Goal: Task Accomplishment & Management: Manage account settings

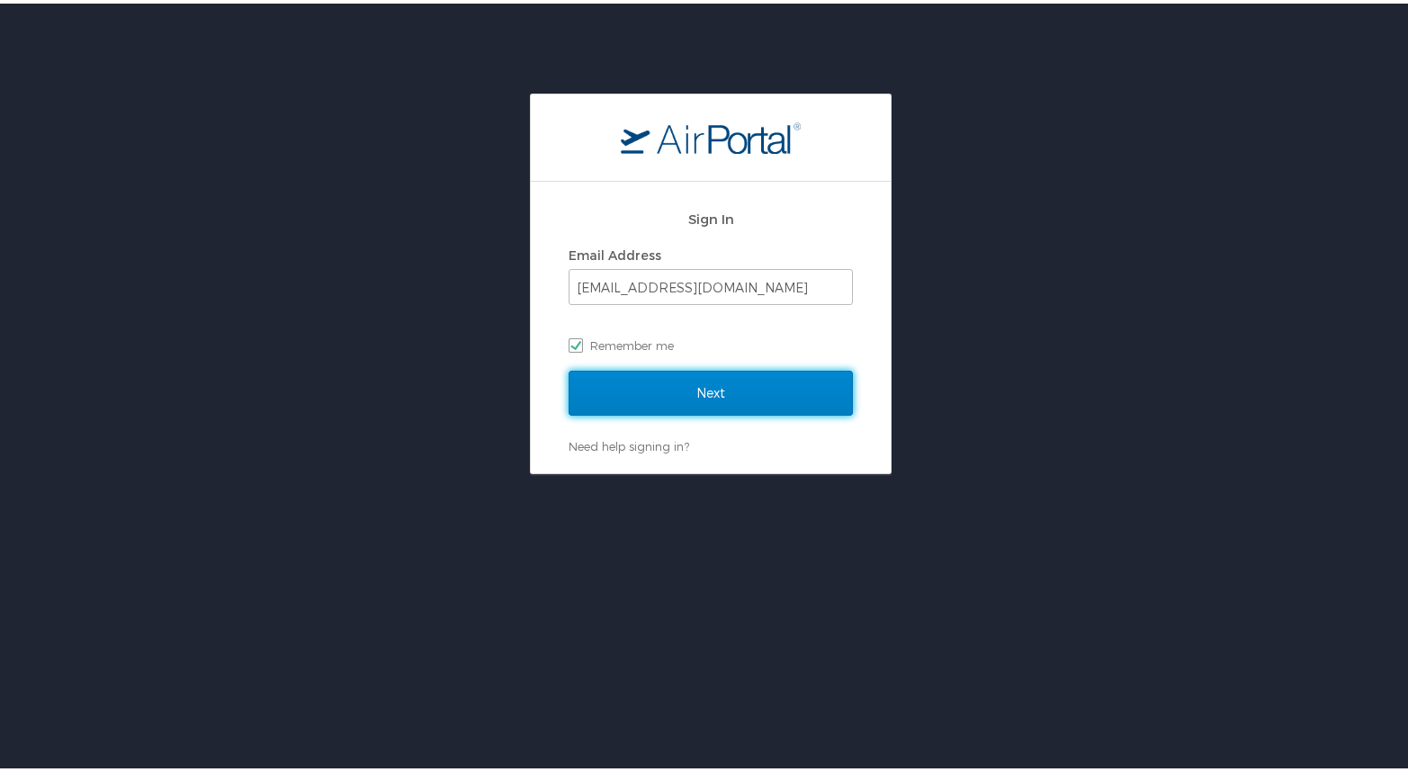
click at [715, 392] on input "Next" at bounding box center [711, 389] width 284 height 45
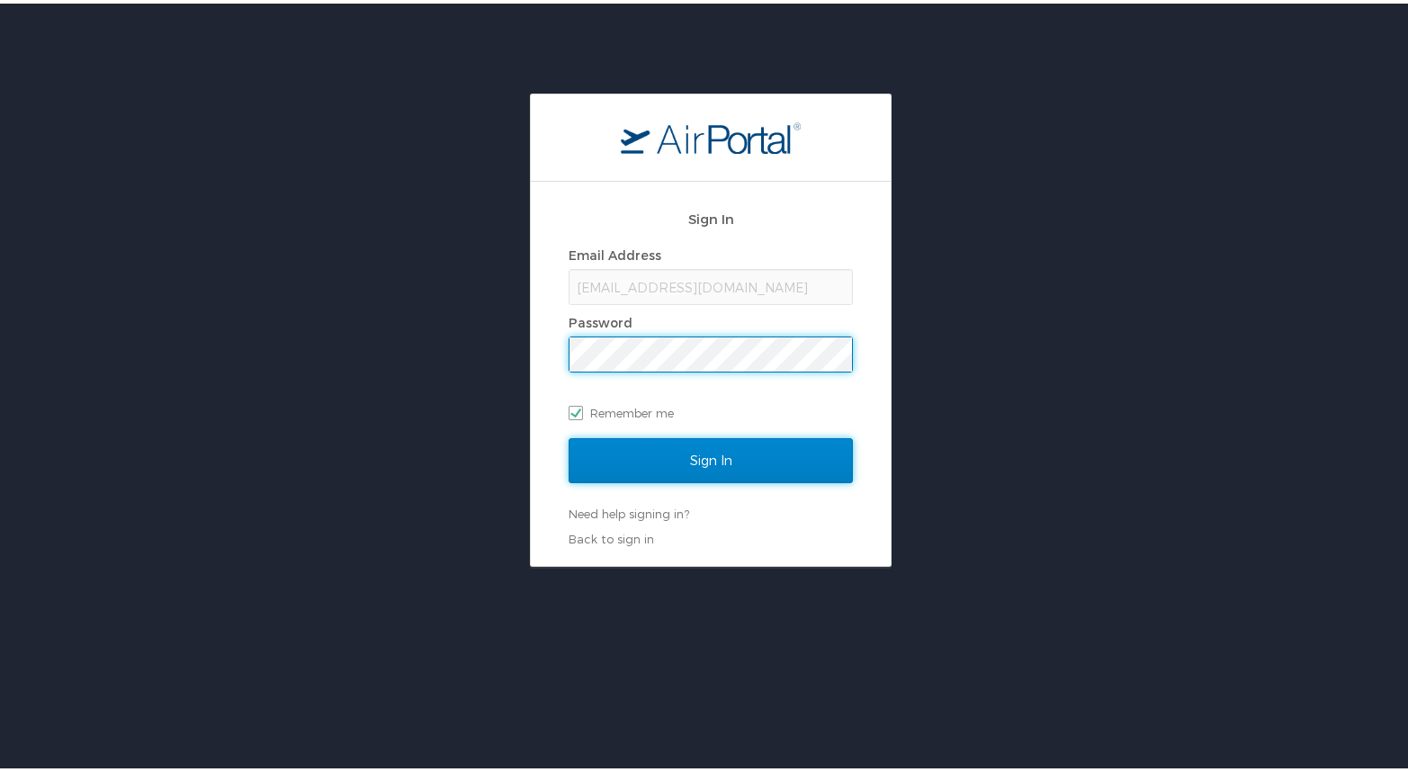
click at [723, 457] on input "Sign In" at bounding box center [711, 457] width 284 height 45
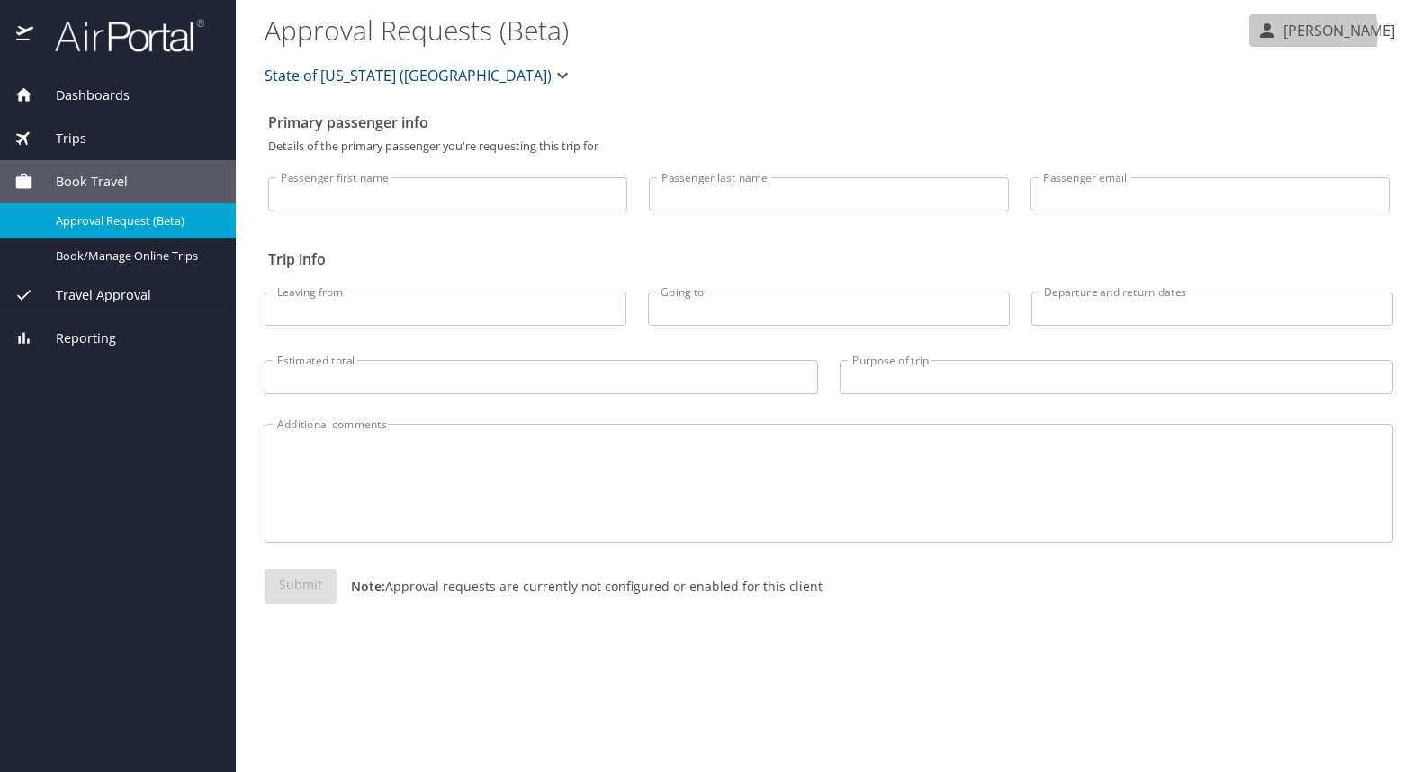
click at [1320, 32] on p "[PERSON_NAME]" at bounding box center [1336, 31] width 117 height 22
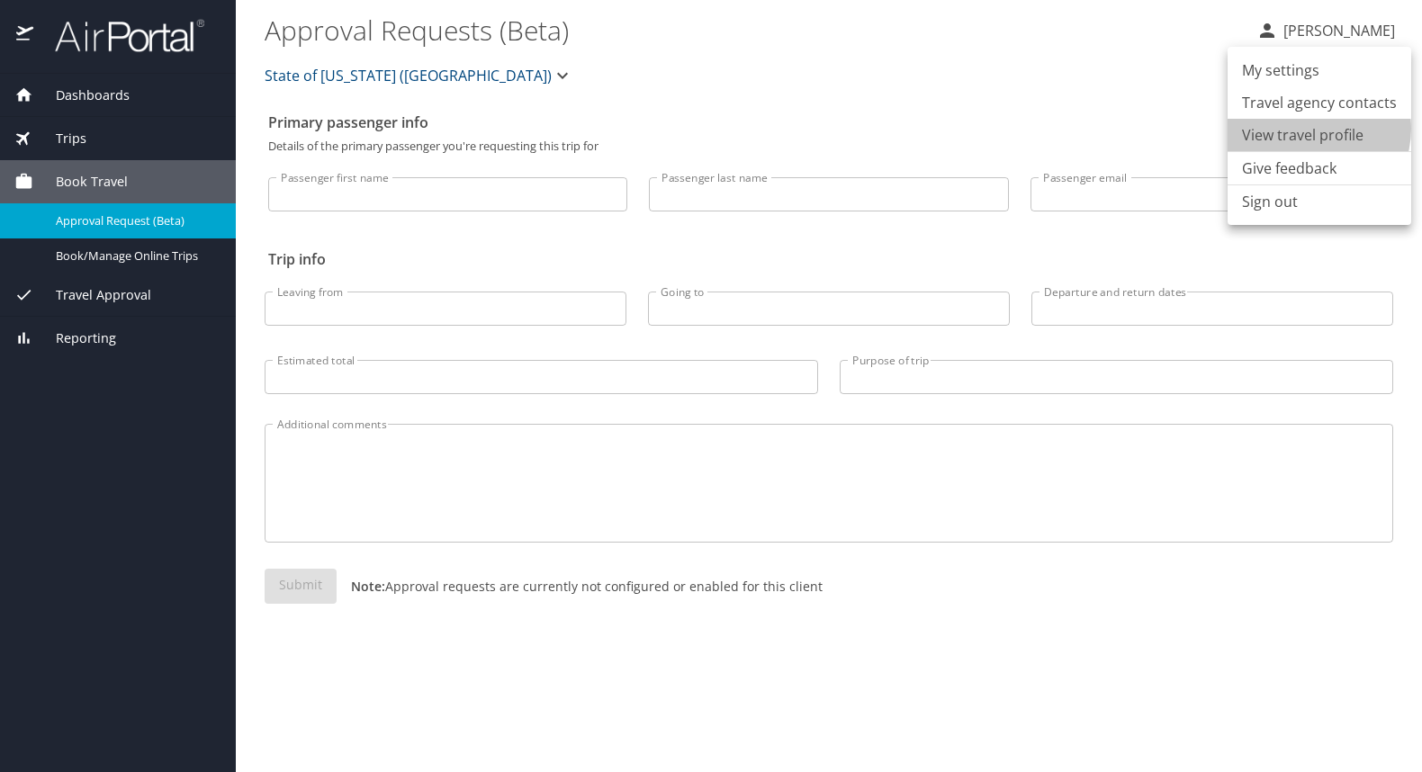
click at [1309, 129] on li "View travel profile" at bounding box center [1319, 135] width 184 height 32
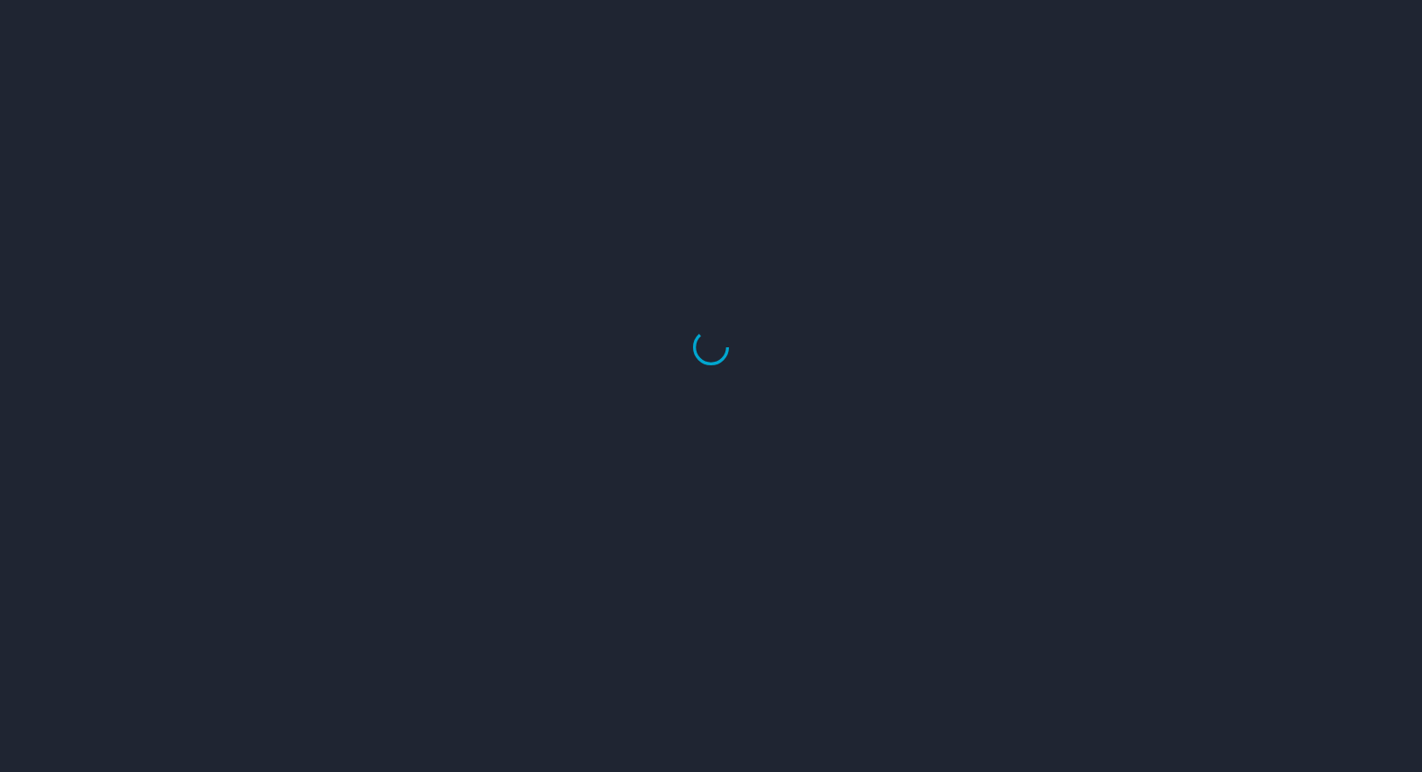
select select "US"
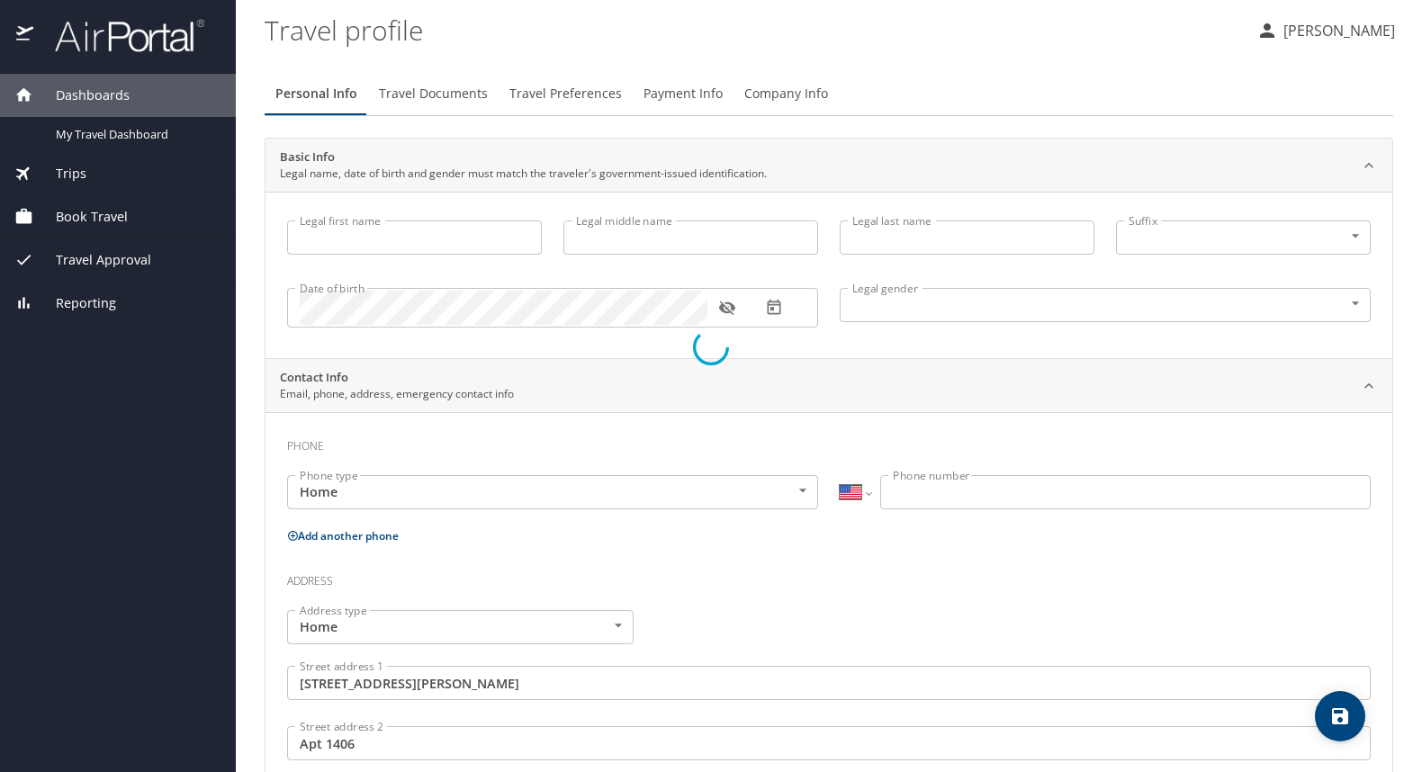
type input "[PERSON_NAME]"
type input "[DEMOGRAPHIC_DATA]"
type input "[PERSON_NAME]"
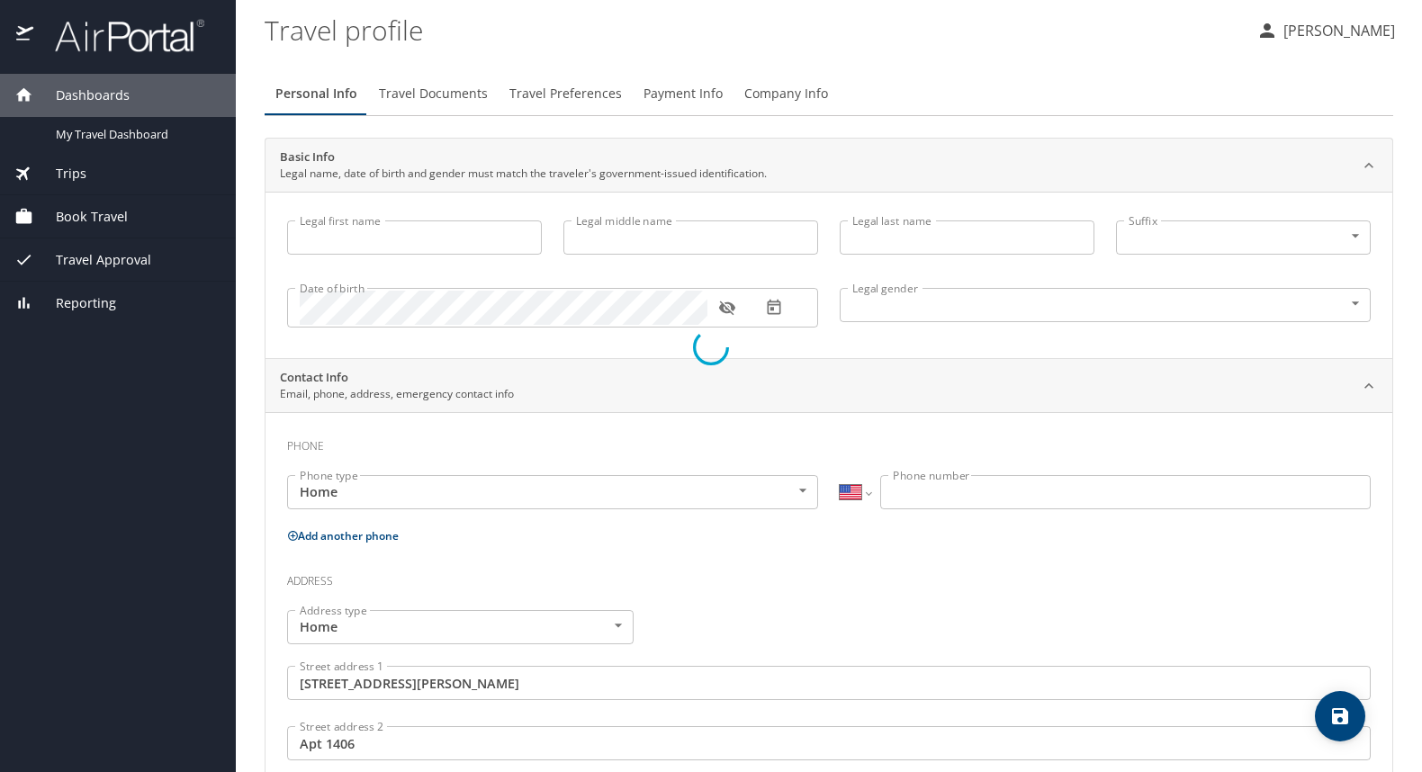
type input "[PHONE_NUMBER]"
type input "[EMAIL_ADDRESS][DOMAIN_NAME]"
type input "[GEOGRAPHIC_DATA]"
type input "[US_STATE]"
select select "US"
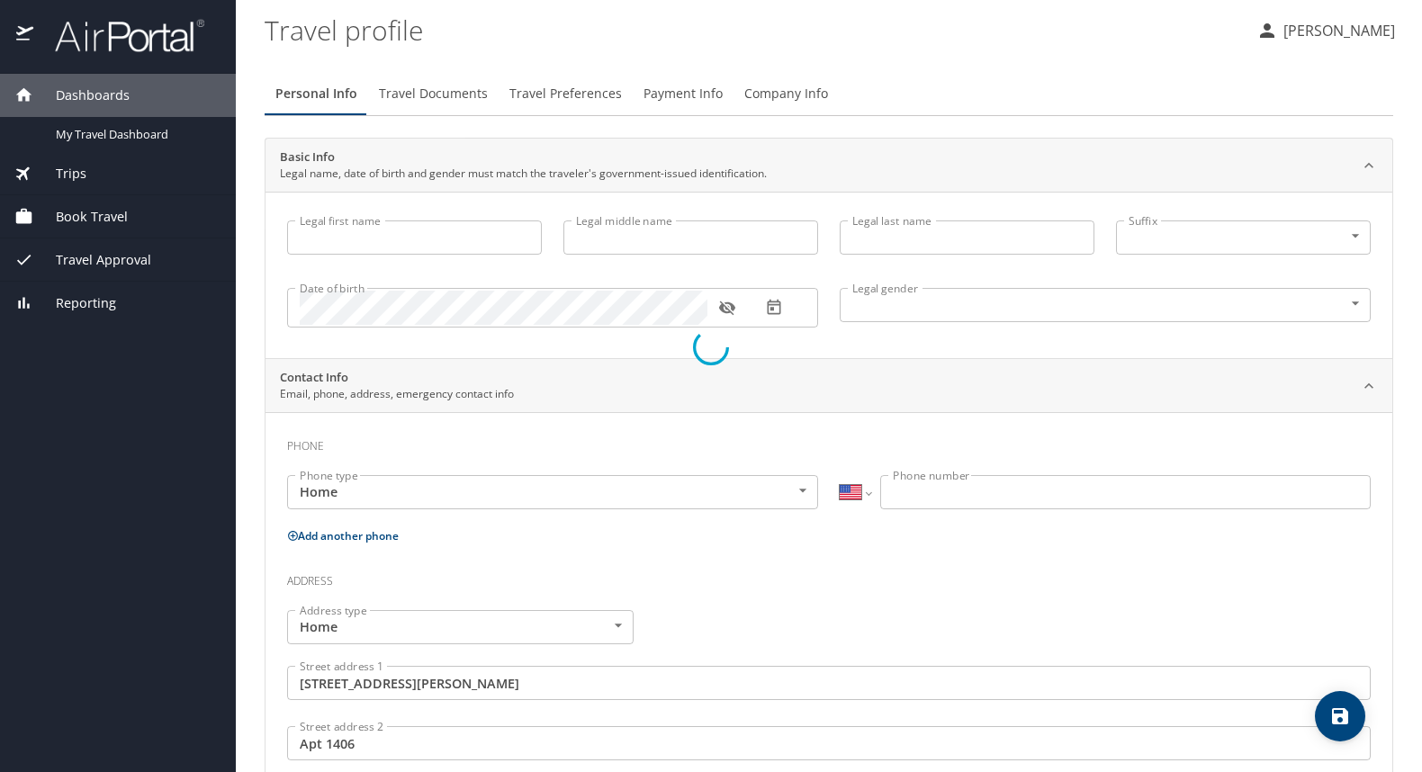
select select "US"
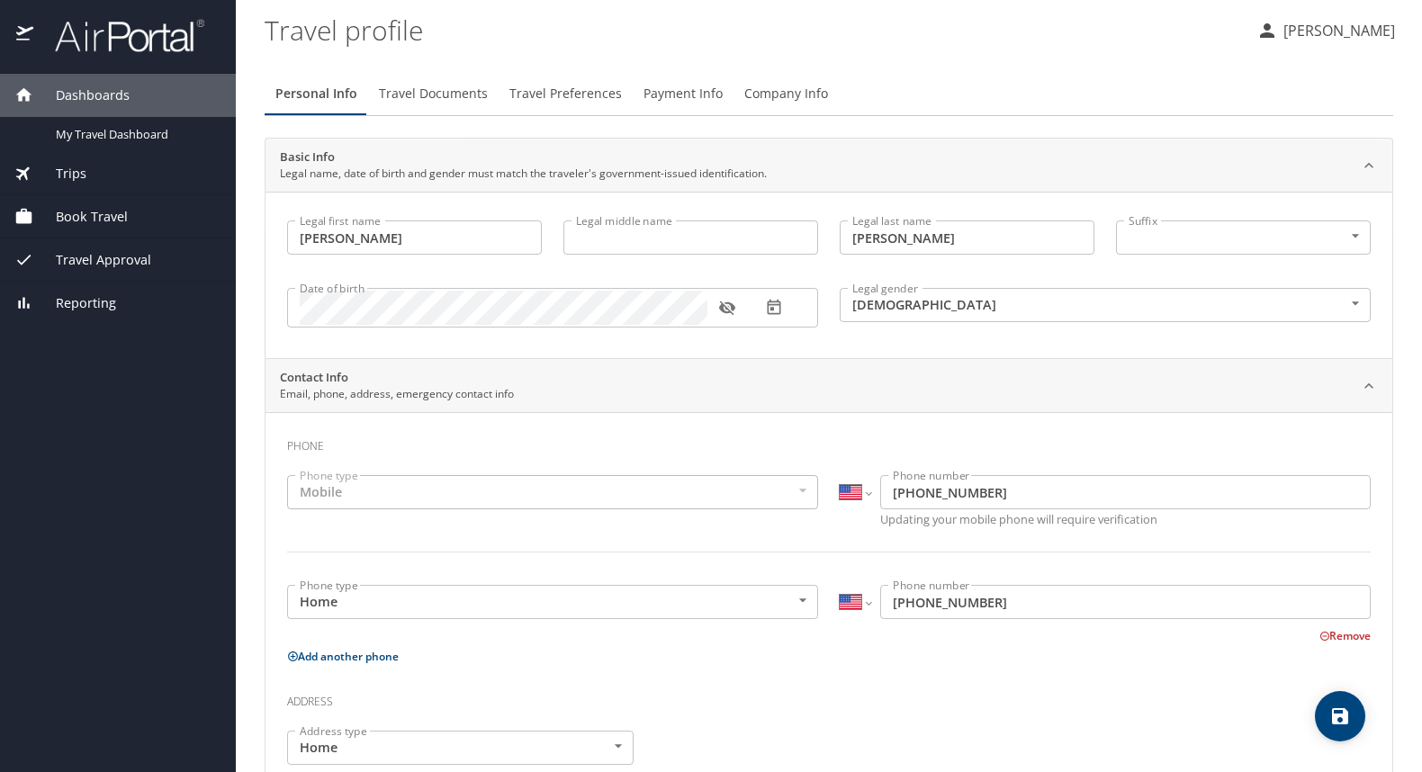
click at [419, 99] on span "Travel Documents" at bounding box center [433, 94] width 109 height 22
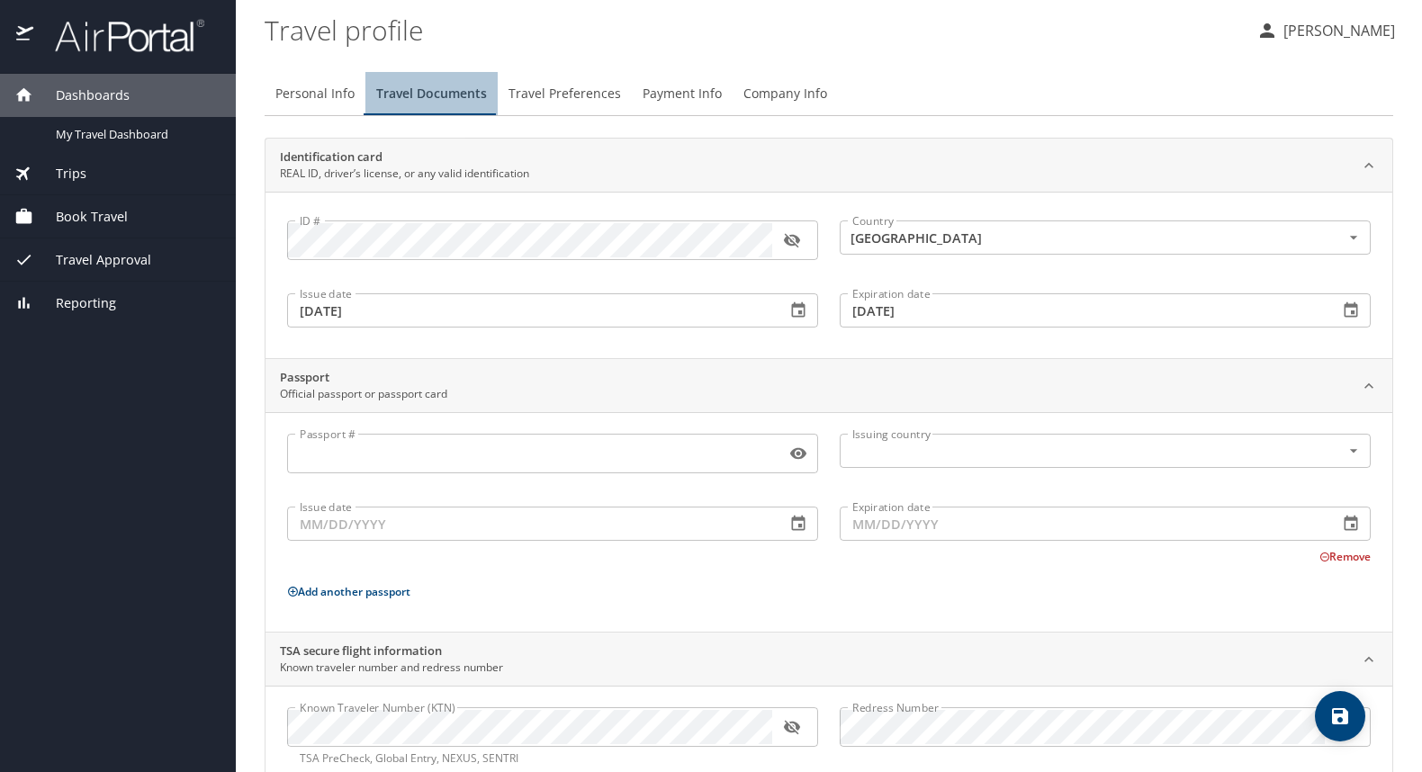
click at [419, 99] on span "Travel Documents" at bounding box center [431, 94] width 111 height 22
click at [405, 455] on input "Passport #" at bounding box center [532, 453] width 491 height 34
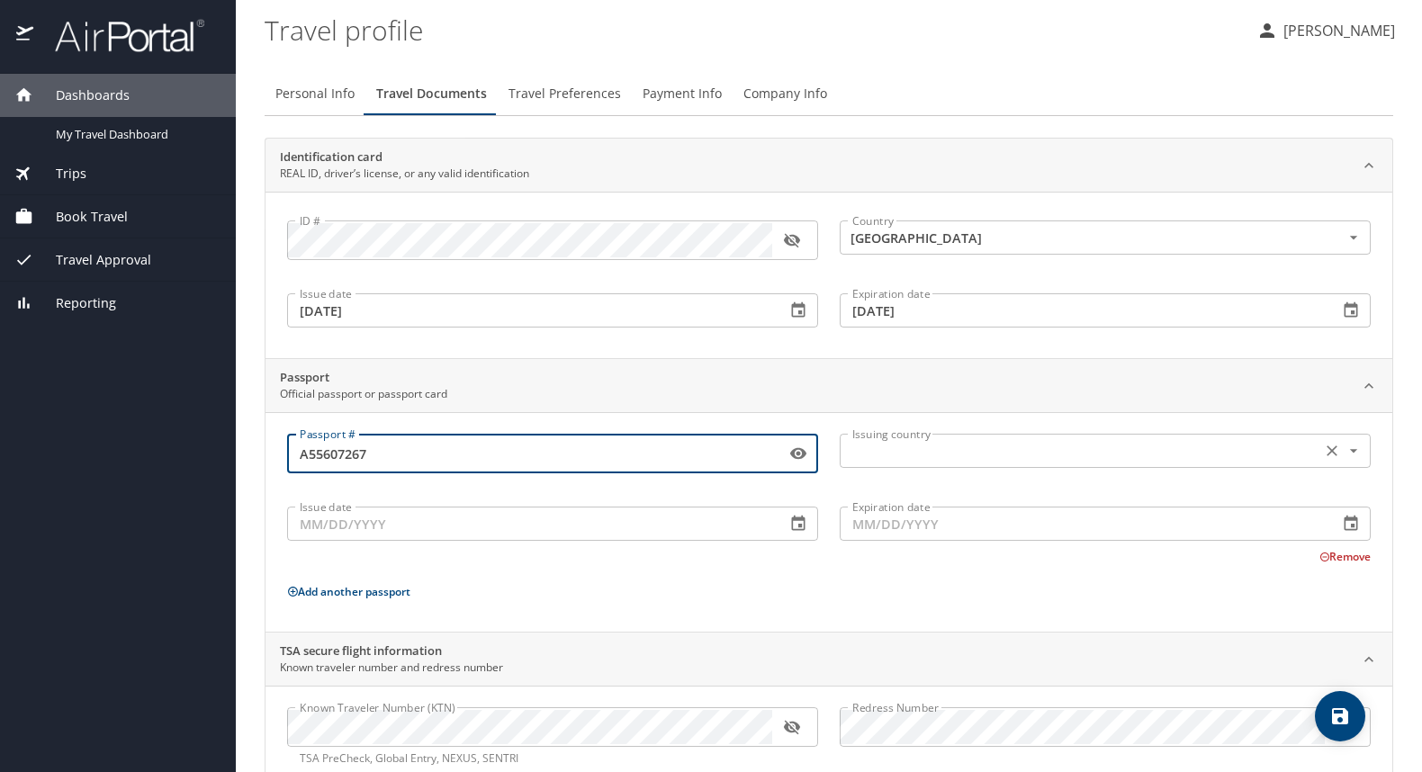
type input "A55607267"
click at [939, 456] on input "text" at bounding box center [1078, 450] width 467 height 23
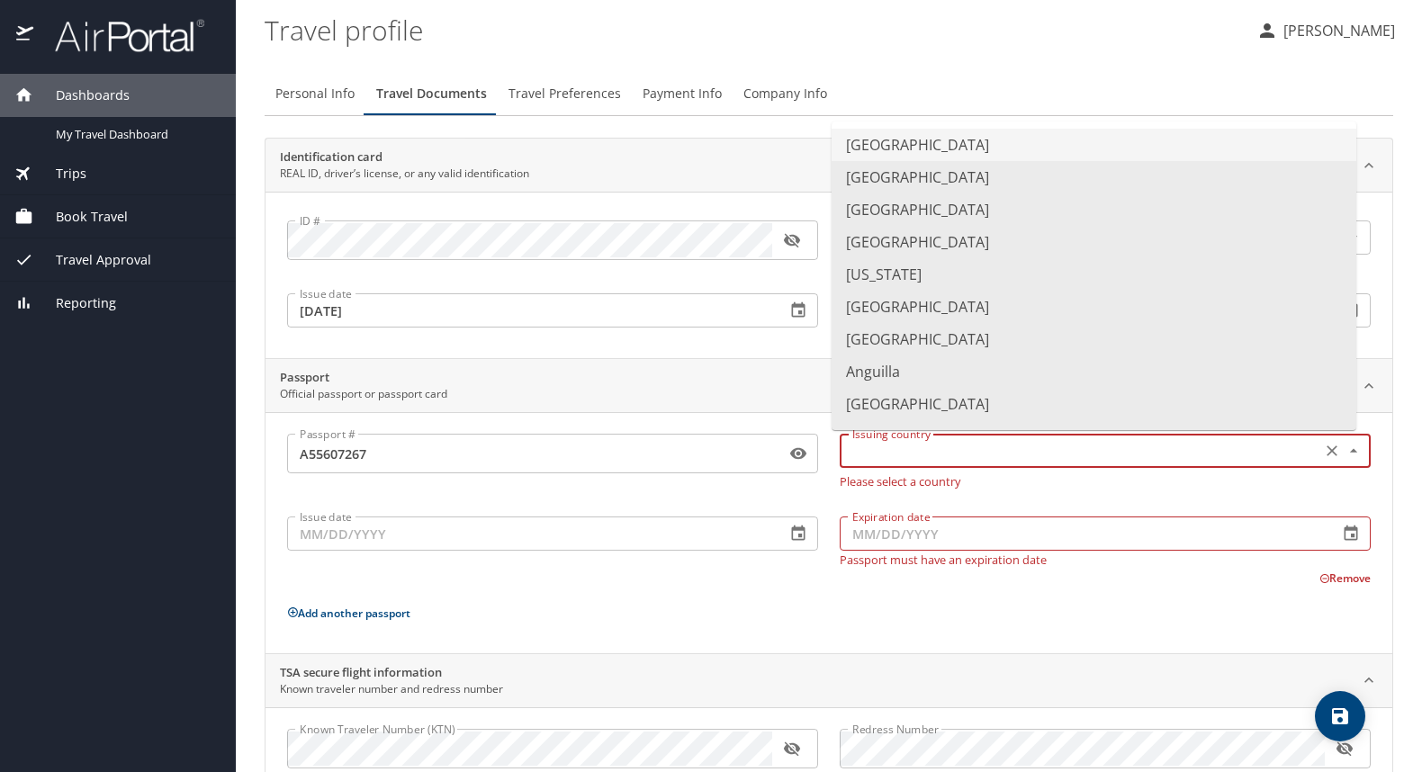
click at [983, 139] on li "[GEOGRAPHIC_DATA]" at bounding box center [1093, 145] width 525 height 32
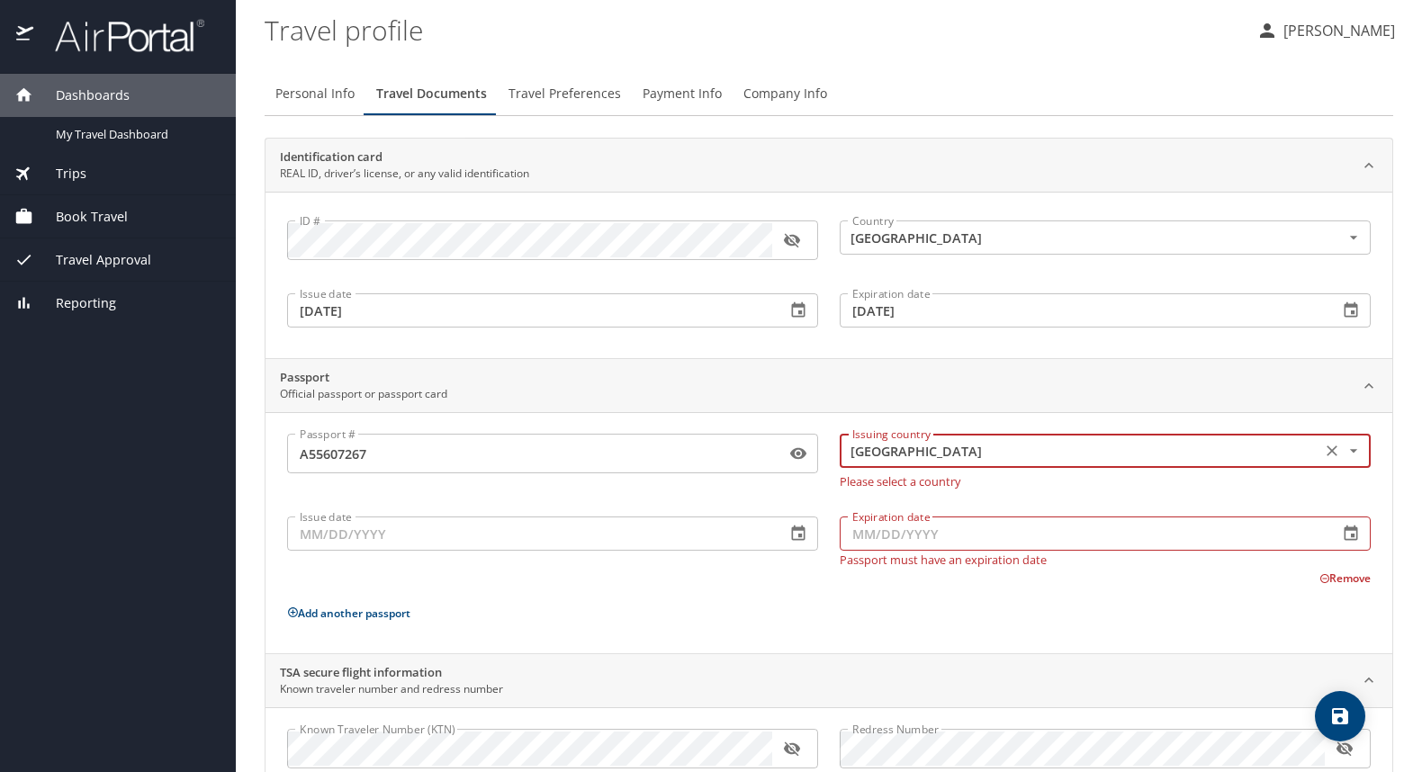
type input "[GEOGRAPHIC_DATA]"
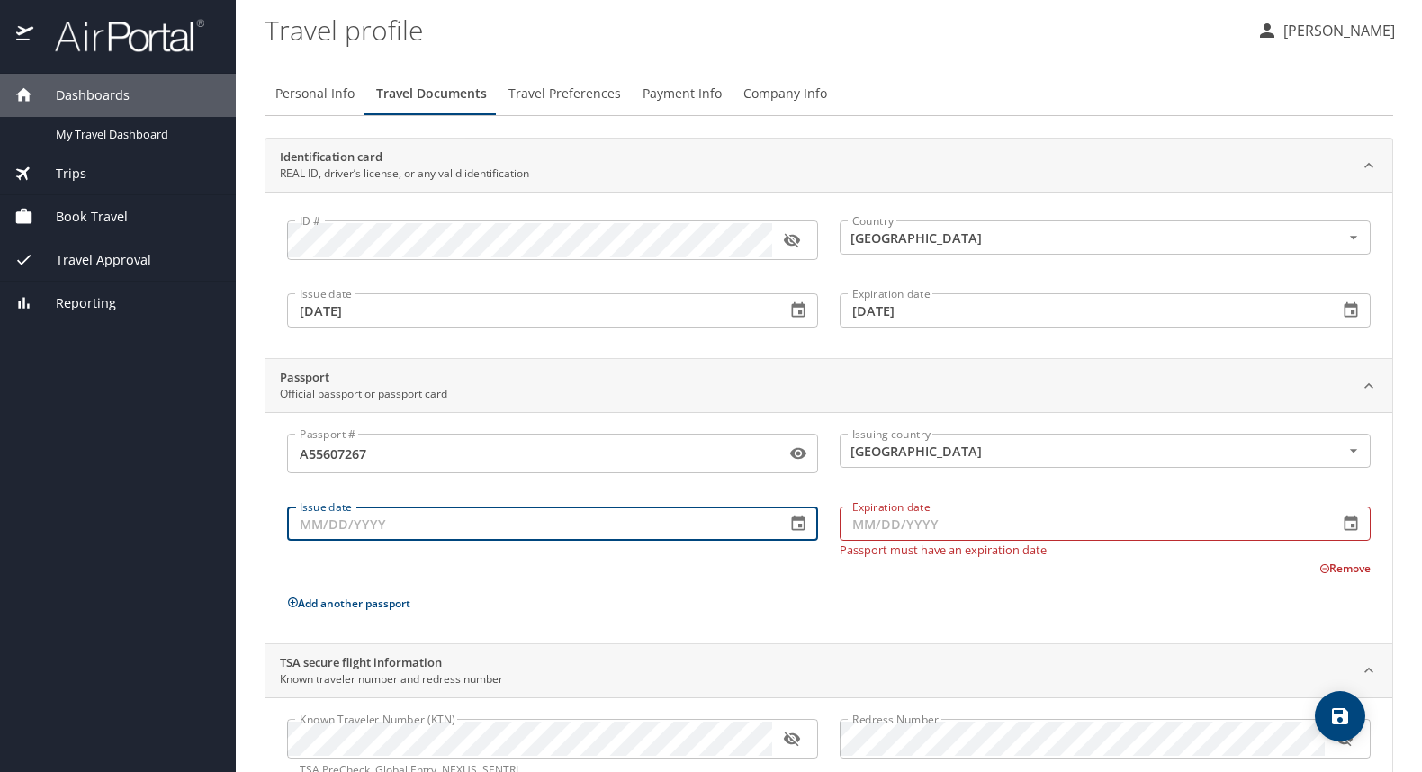
click at [448, 541] on input "Issue date" at bounding box center [529, 524] width 484 height 34
type input "[DATE]"
click at [971, 530] on input "Expiration date" at bounding box center [1082, 524] width 484 height 34
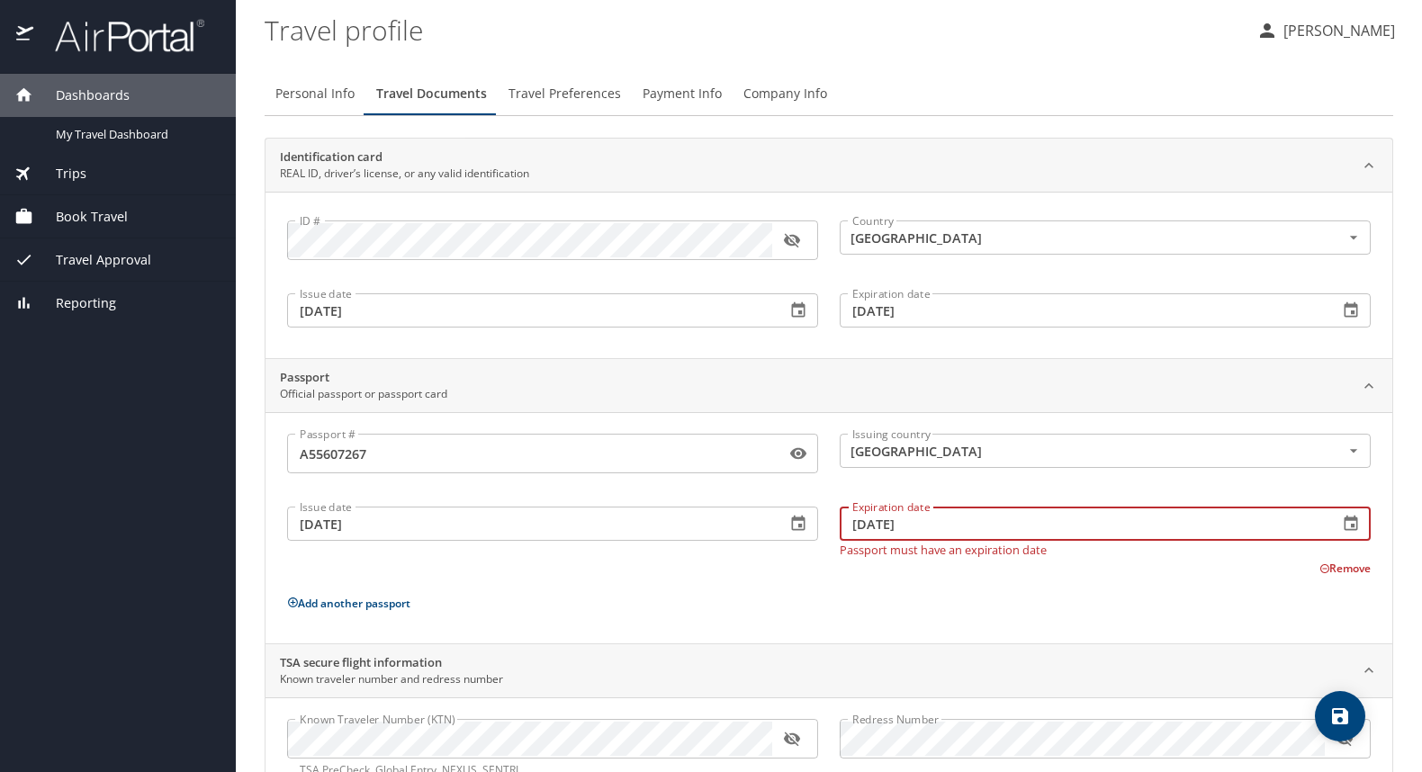
type input "[DATE]"
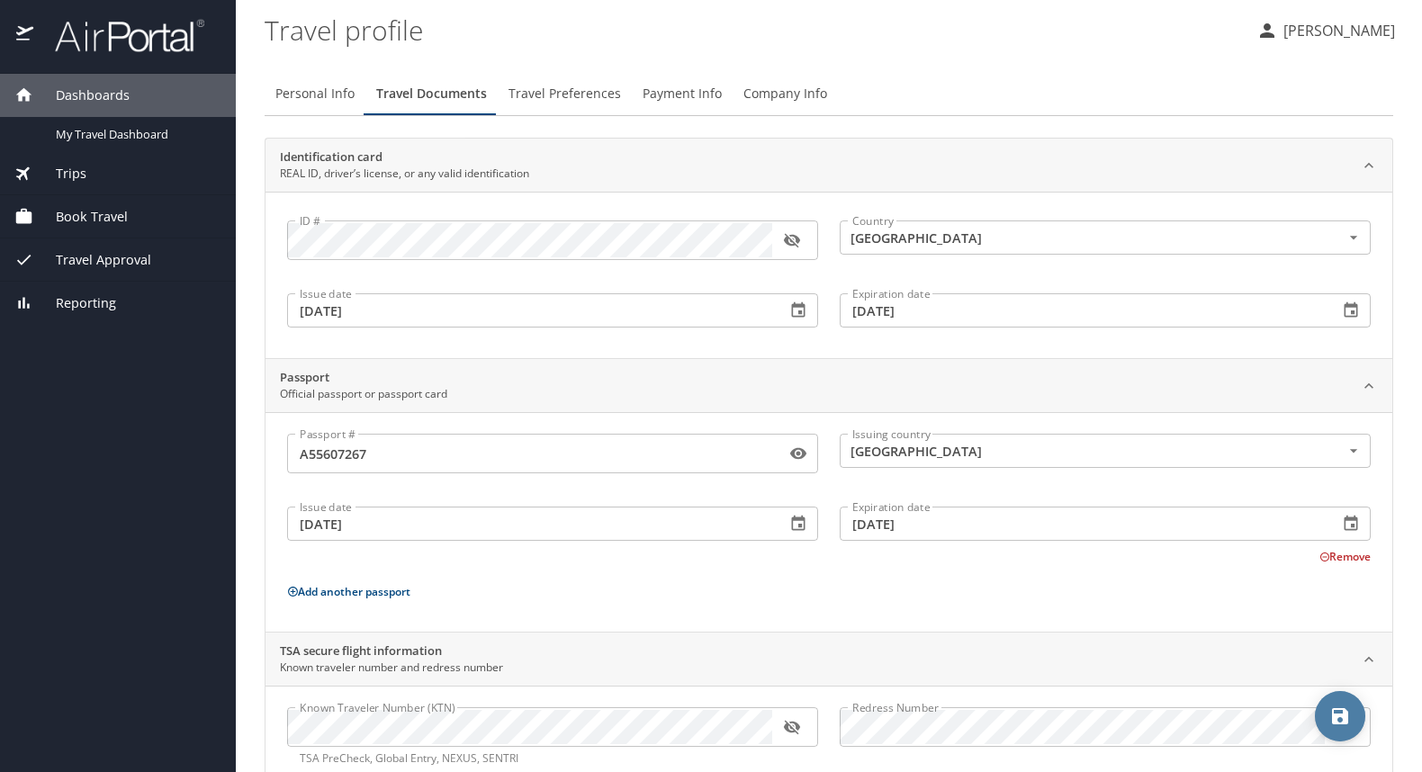
click at [1334, 711] on icon "save" at bounding box center [1340, 716] width 22 height 22
click at [1329, 25] on p "[PERSON_NAME]" at bounding box center [1336, 31] width 117 height 22
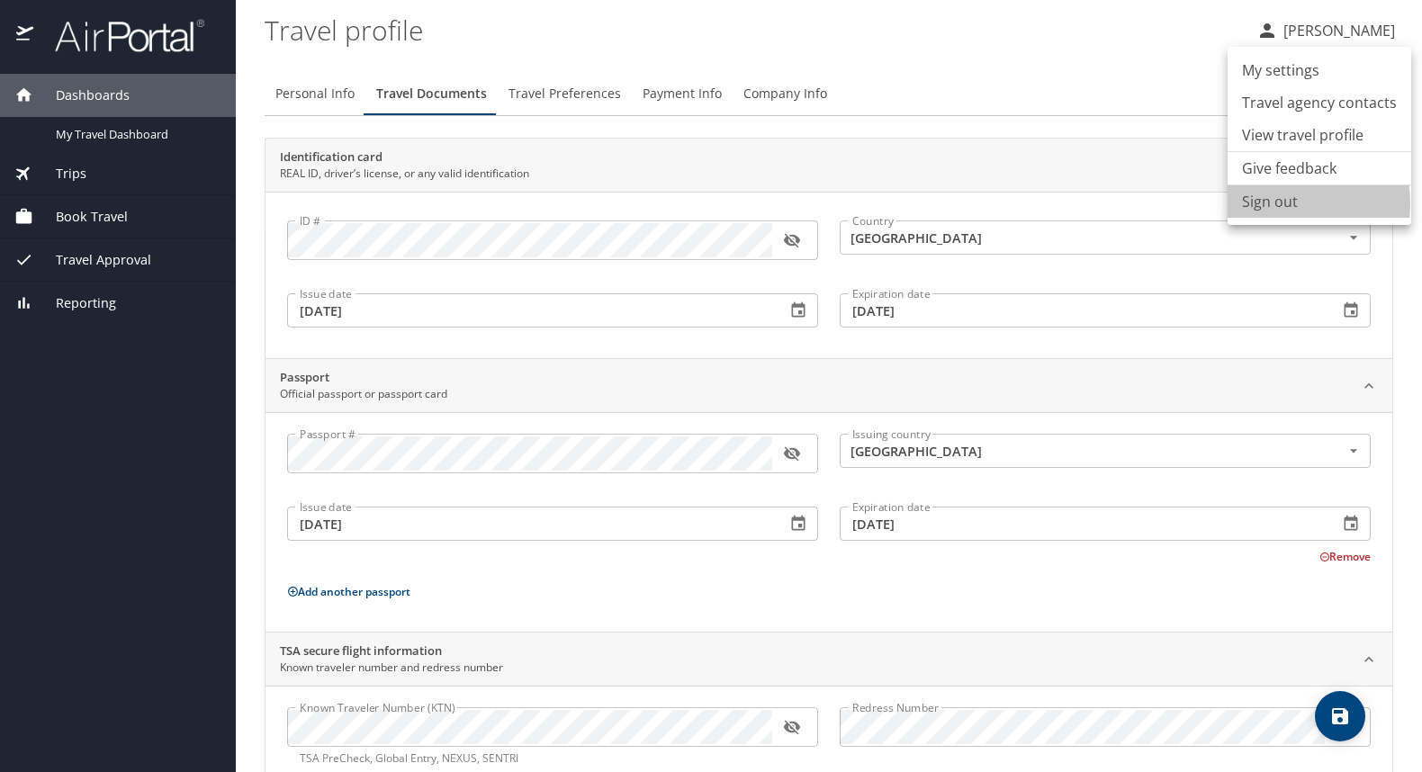
click at [1288, 203] on li "Sign out" at bounding box center [1319, 201] width 184 height 32
